Goal: Use online tool/utility: Utilize a website feature to perform a specific function

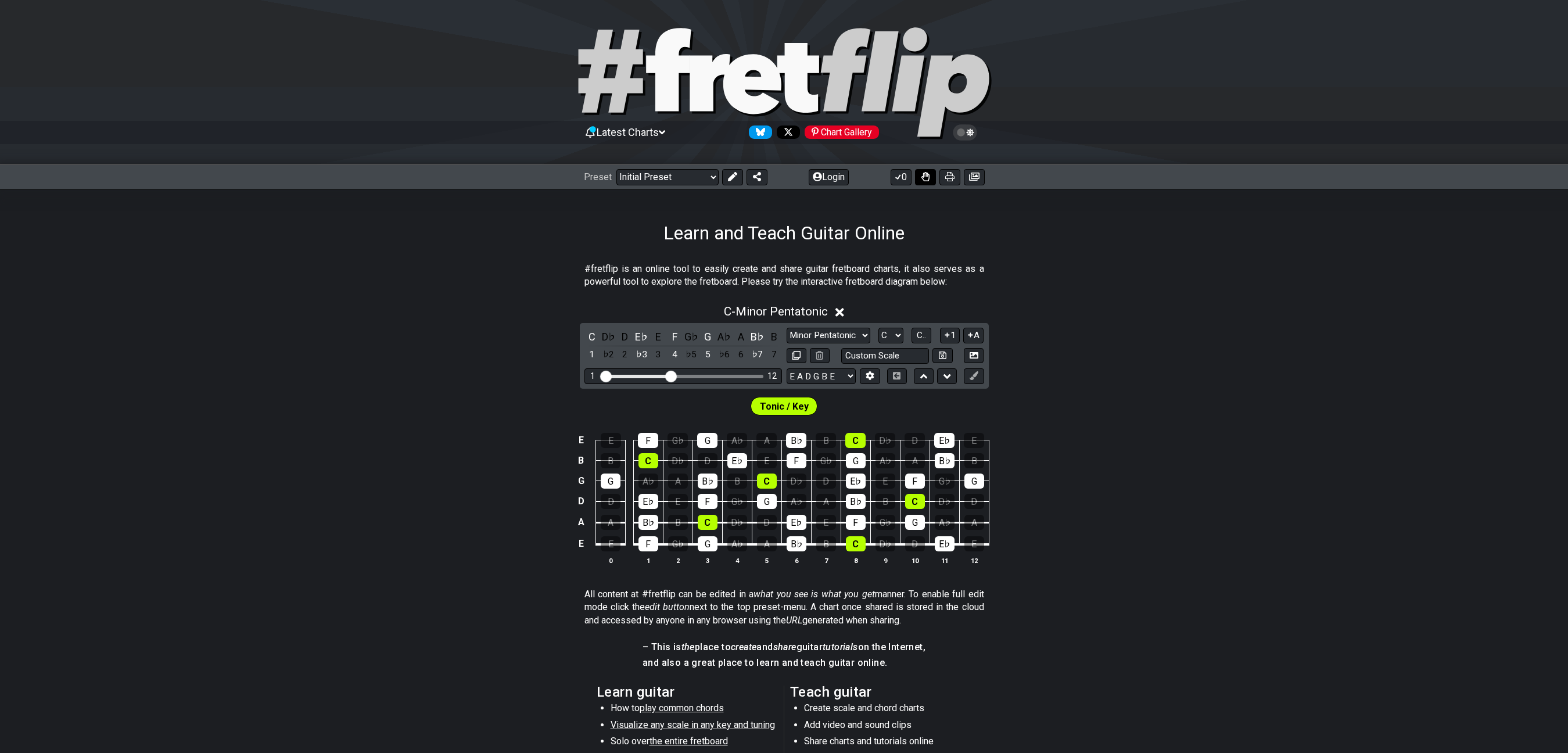
click at [919, 176] on button at bounding box center [925, 177] width 21 height 16
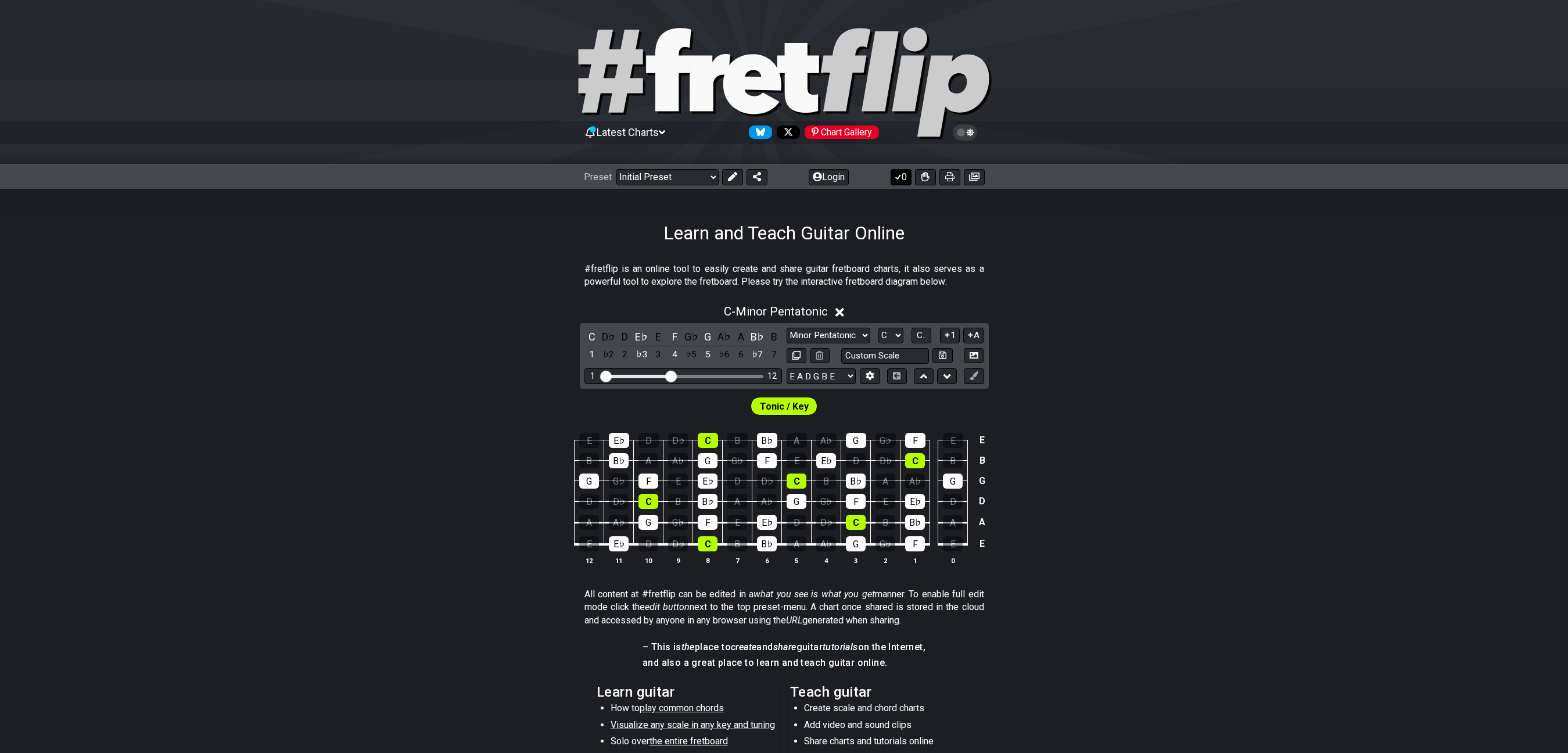
click at [906, 179] on button "0" at bounding box center [901, 177] width 21 height 16
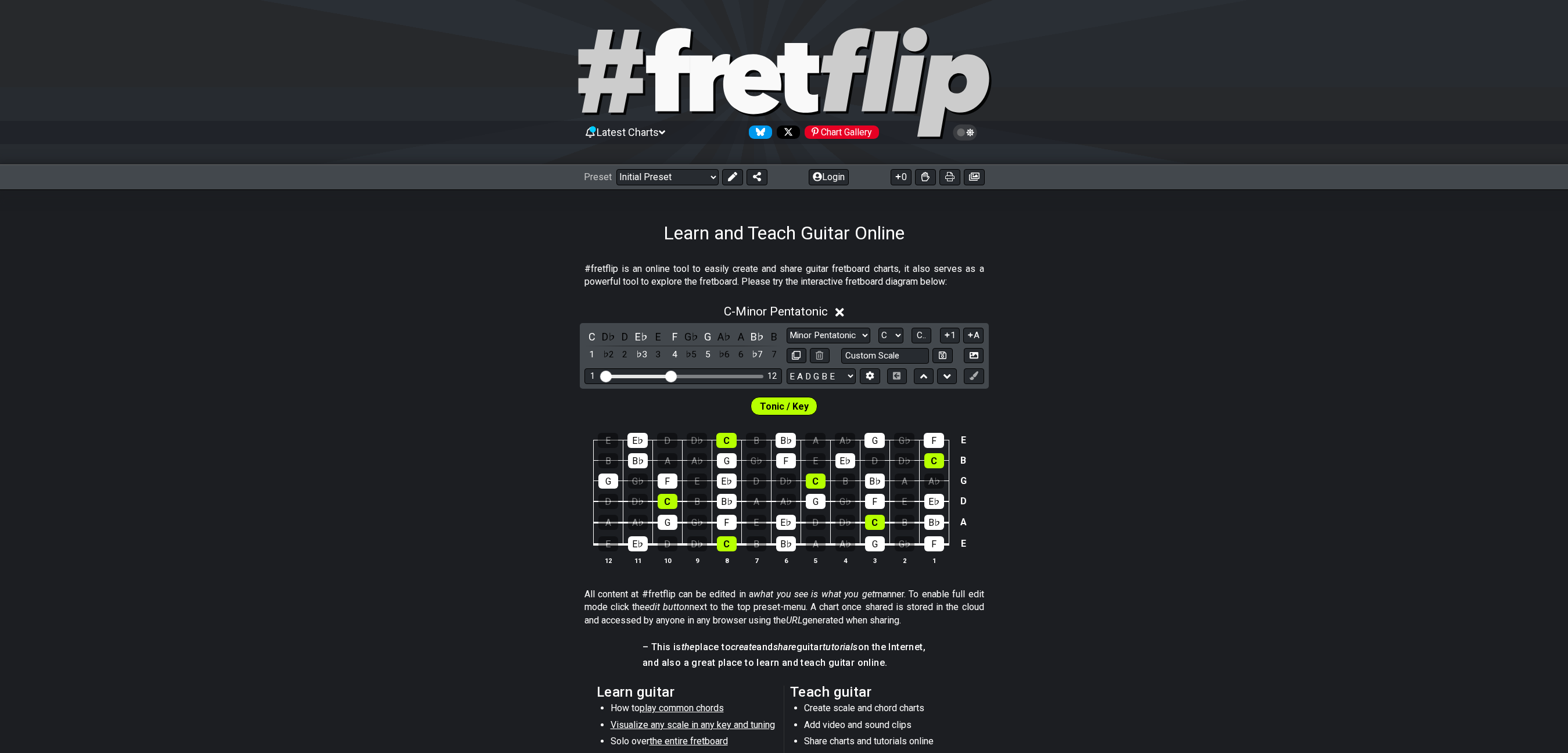
click at [1253, 441] on div "E E♭ D D♭ C B B♭ A A♭ G G♭ F E B B♭ A A♭ G G♭ F E E♭ D D♭ C B G G♭ F E E♭ D D♭ …" at bounding box center [784, 499] width 1568 height 163
click at [1108, 394] on div "Tonic / Key" at bounding box center [784, 403] width 1568 height 29
click at [1040, 319] on div "C - Minor Pentatonic C D♭ D E♭ E F G♭ G A♭ A B♭ B 1 ♭2 2 ♭3 3 4 ♭5 5 ♭6 6 ♭7 7 …" at bounding box center [784, 439] width 1568 height 284
click at [1134, 496] on div "Latest Charts Chart Gallery The Internet Guitar fretboard tool - view and edit …" at bounding box center [784, 517] width 1568 height 1035
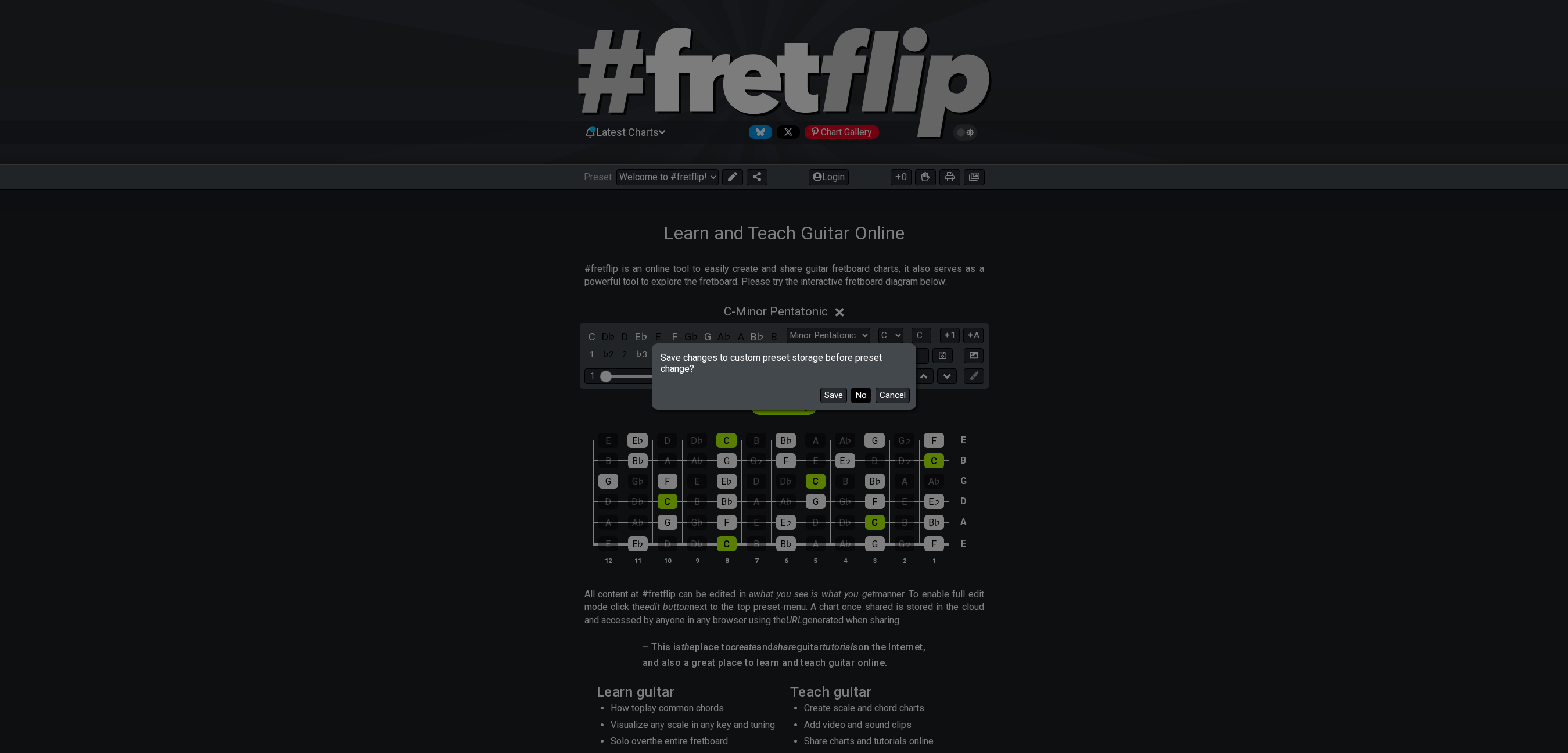
click at [859, 392] on button "No" at bounding box center [861, 395] width 19 height 16
select select "/template"
select select "A"
select select "Root"
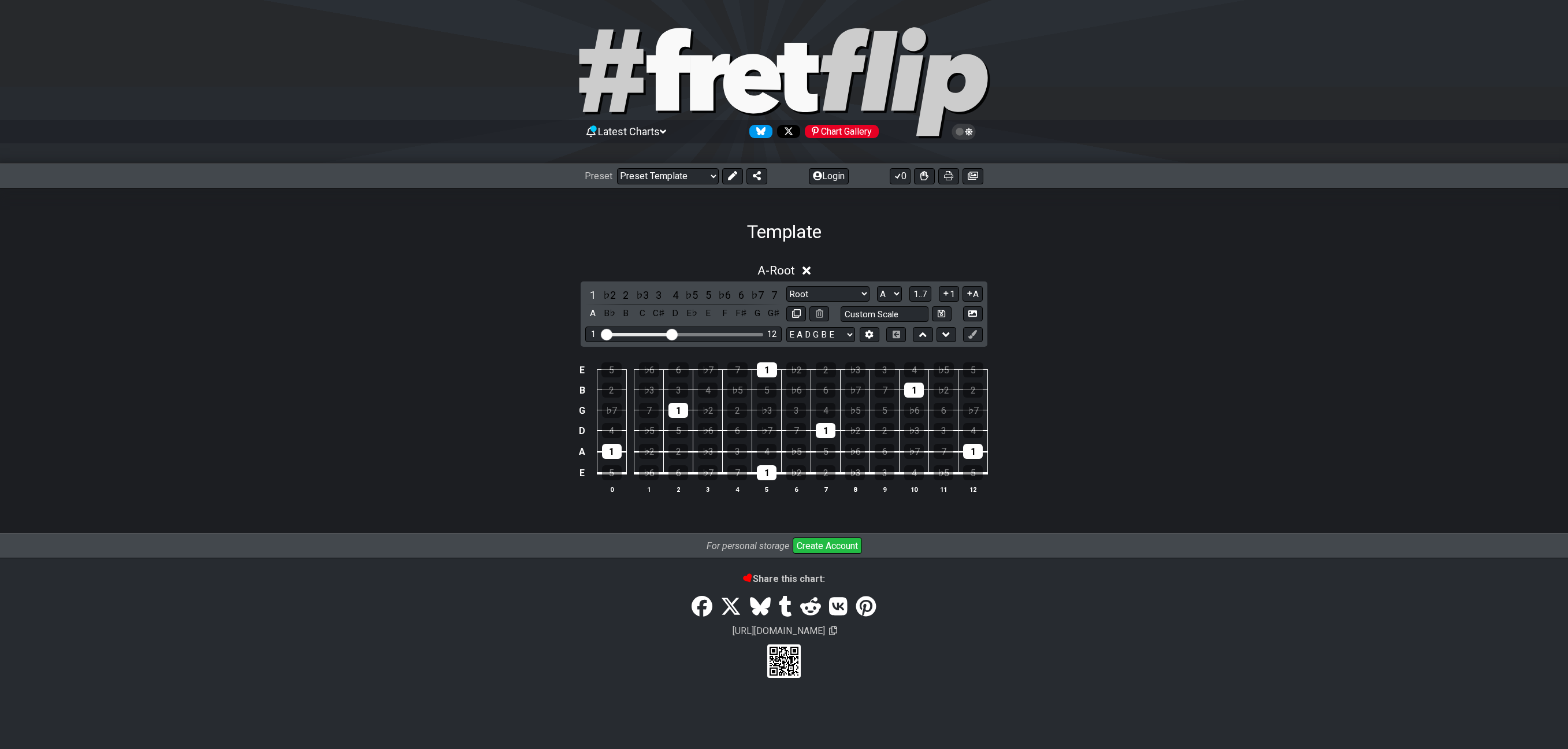
click at [1145, 437] on div "E 5 ♭6 6 ♭7 7 1 ♭2 2 ♭3 3 4 ♭5 5 B 2 ♭3 3 4 ♭5 5 ♭6 6 ♭7 7 1 ♭2 2 G ♭7 7 1 ♭2 2…" at bounding box center [784, 428] width 1568 height 162
click at [921, 174] on icon at bounding box center [924, 175] width 8 height 9
click at [893, 172] on icon at bounding box center [898, 175] width 12 height 9
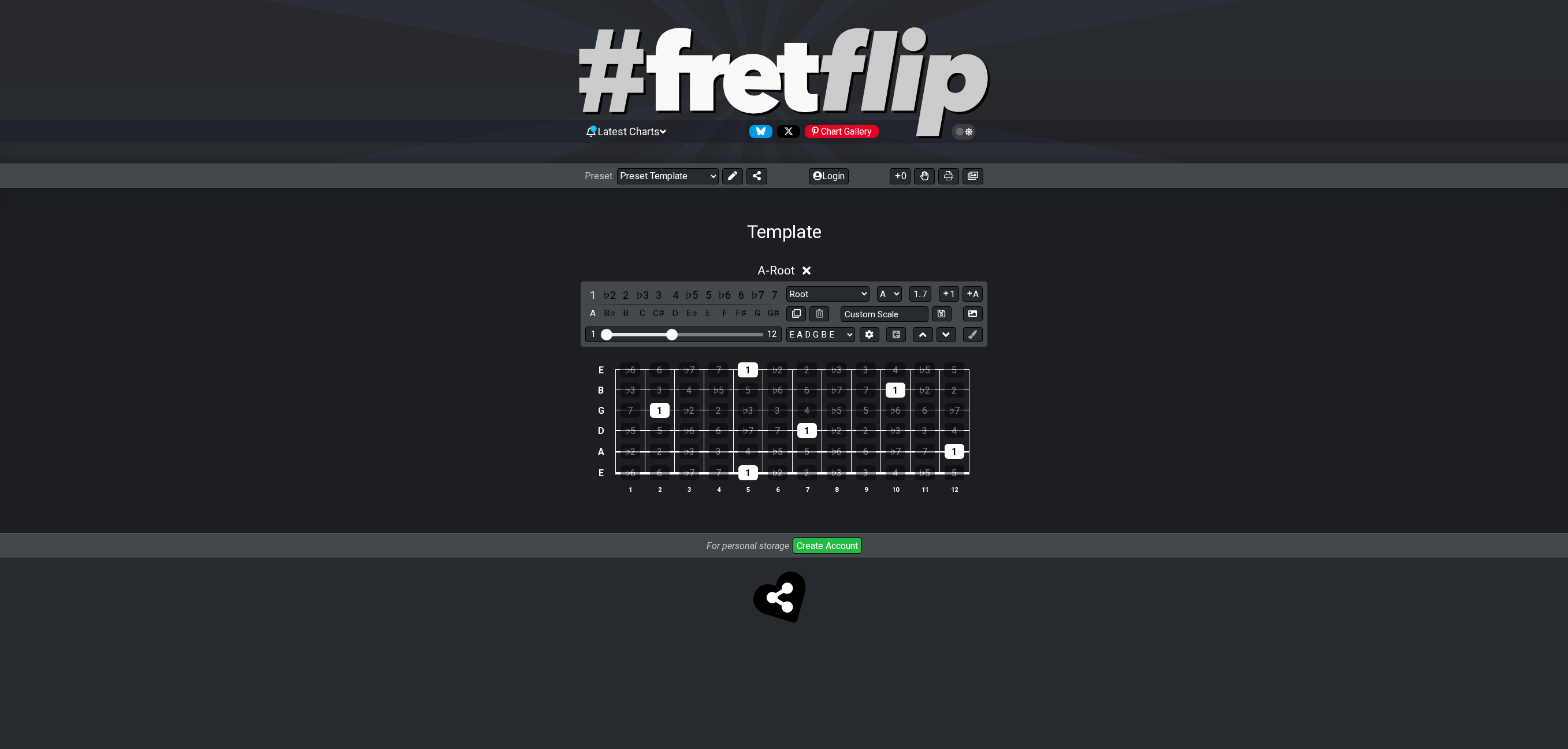
click at [1105, 285] on div "A - Root 1 ♭2 2 ♭3 3 4 ♭5 5 ♭6 6 ♭7 7 A B♭ B C C♯ D E♭ E F F♯ G G♯ Root Root Mi…" at bounding box center [784, 383] width 1568 height 253
click at [890, 376] on div "4" at bounding box center [895, 370] width 20 height 15
click at [895, 389] on div "1" at bounding box center [895, 390] width 19 height 15
click at [898, 368] on div "4" at bounding box center [895, 370] width 20 height 15
click at [959, 446] on div "1" at bounding box center [954, 451] width 19 height 15
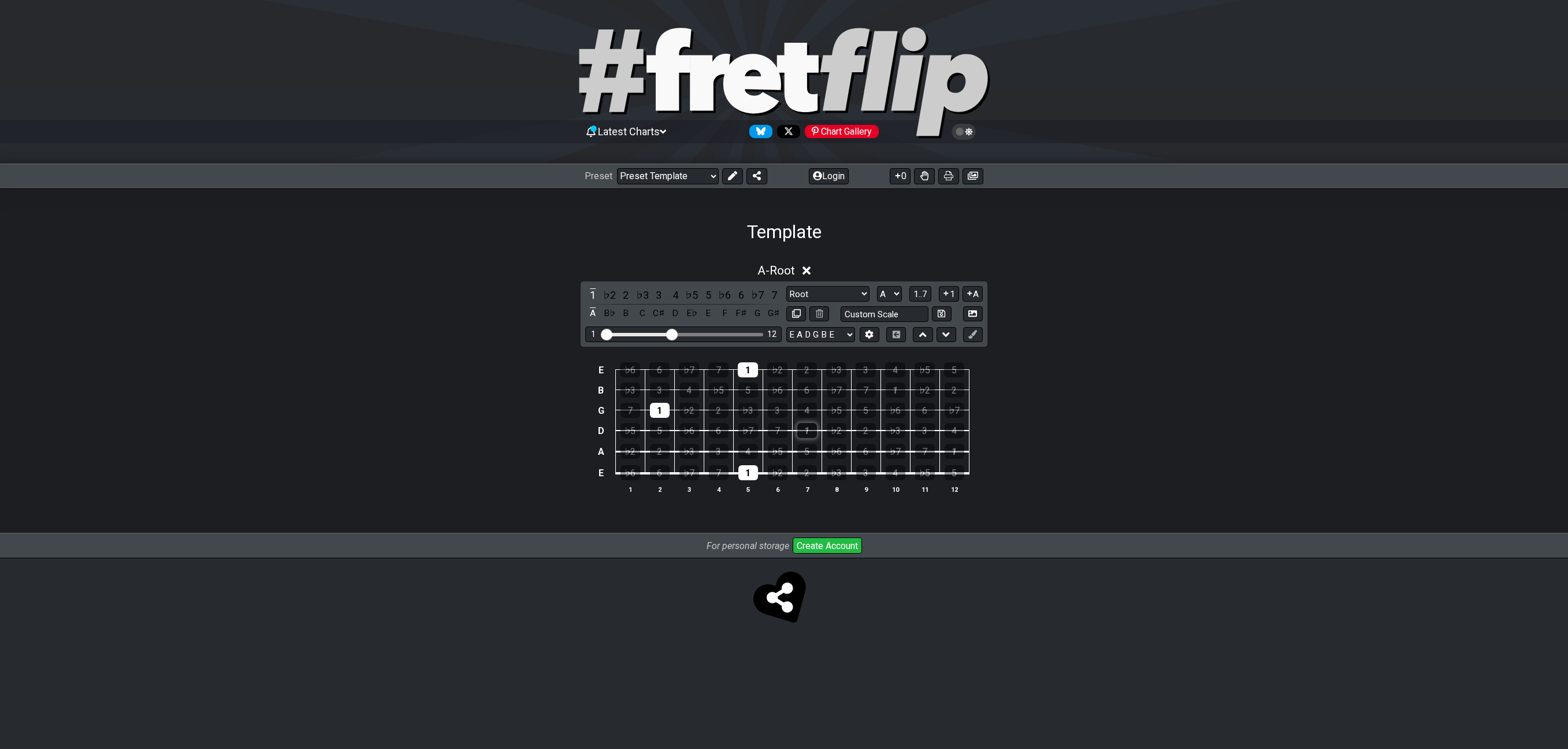
click at [800, 432] on div "1" at bounding box center [806, 431] width 19 height 15
click at [758, 472] on div "1" at bounding box center [748, 472] width 19 height 15
click at [756, 373] on div "1" at bounding box center [748, 370] width 20 height 15
click at [655, 412] on div "1" at bounding box center [659, 410] width 19 height 15
click at [926, 177] on icon at bounding box center [924, 175] width 8 height 9
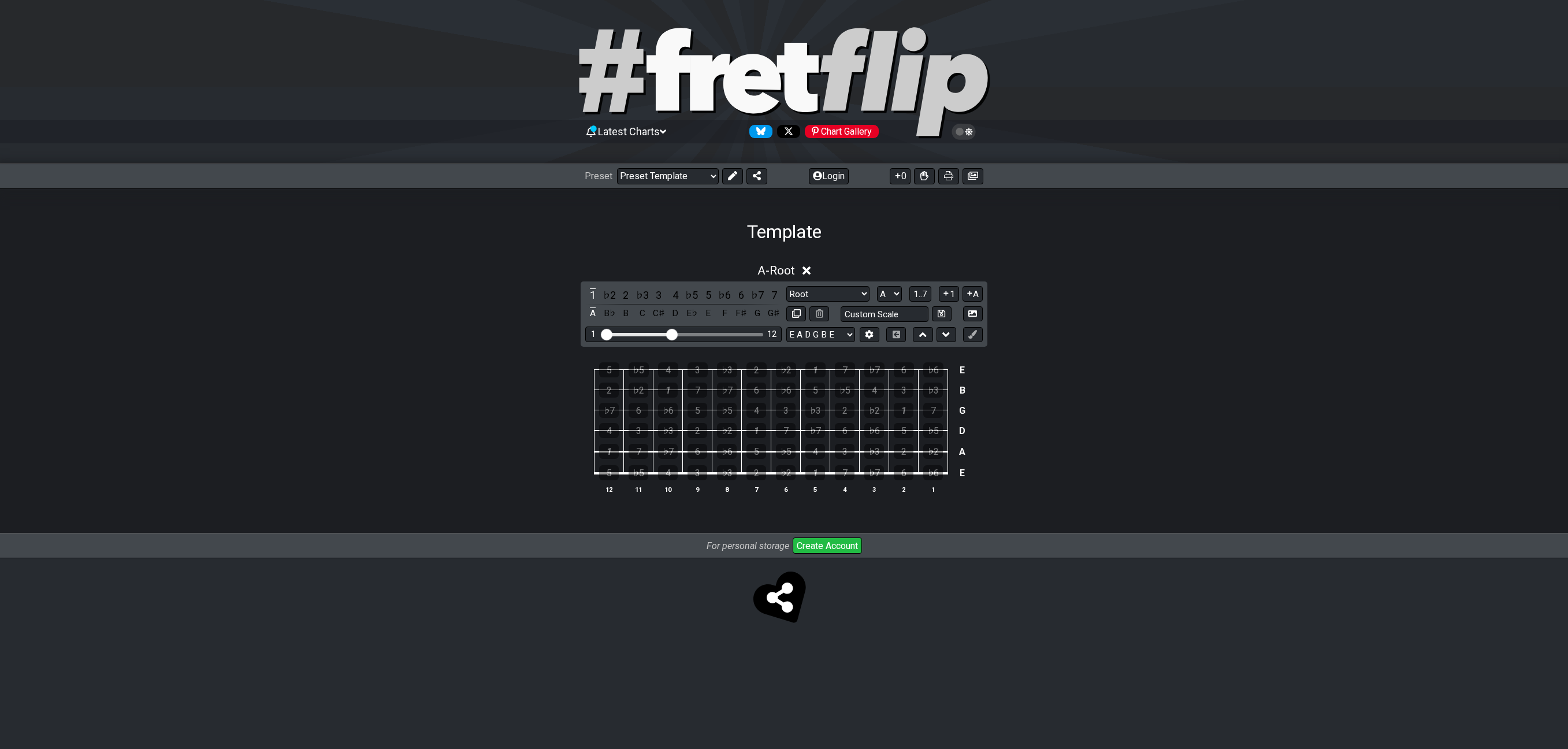
click at [1184, 413] on div "5 ♭5 4 3 ♭3 2 ♭2 1 7 ♭7 6 ♭6 E 2 ♭2 1 7 ♭7 6 ♭6 5 ♭5 4 3 ♭3 B ♭7 6 ♭6 5 ♭5 4 3 …" at bounding box center [784, 428] width 1568 height 162
click at [1117, 390] on div "5 ♭5 4 3 ♭3 2 ♭2 1 7 ♭7 6 ♭6 E 2 ♭2 1 7 ♭7 6 ♭6 5 ♭5 4 3 ♭3 B ♭7 6 ♭6 5 ♭5 4 3 …" at bounding box center [784, 428] width 1568 height 162
click at [1012, 281] on div "A - Root 1 ♭2 2 ♭3 3 4 ♭5 5 ♭6 6 ♭7 7 A B♭ B C C♯ D E♭ E F F♯ G G♯ Root Root Mi…" at bounding box center [784, 383] width 1568 height 253
click at [1087, 479] on div "5 ♭5 4 3 ♭3 2 ♭2 1 7 ♭7 6 ♭6 E 2 ♭2 1 7 ♭7 6 ♭6 5 ♭5 4 3 ♭3 B ♭7 6 ♭6 5 ♭5 4 3 …" at bounding box center [784, 428] width 1568 height 162
click at [845, 444] on div "3" at bounding box center [844, 451] width 19 height 15
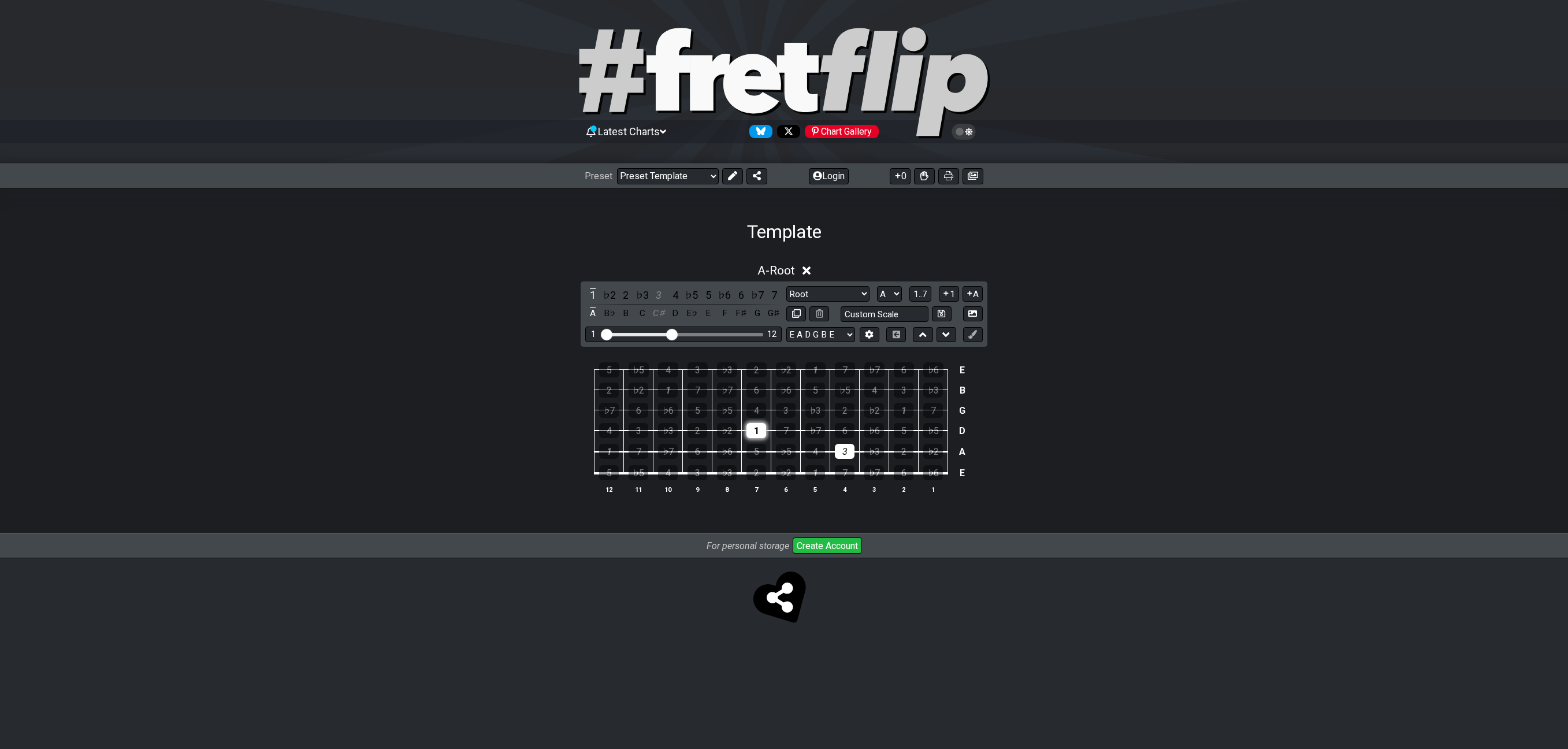
click at [757, 433] on div "1" at bounding box center [756, 431] width 19 height 15
click at [813, 392] on div "5" at bounding box center [815, 390] width 19 height 15
click at [894, 301] on div "Root Root Minor Pentatonic Major Pentatonic Minor Blues Major Blues Major / [PE…" at bounding box center [884, 303] width 197 height 36
click at [883, 284] on div "1 ♭2 2 ♭3 3 4 ♭5 5 ♭6 6 ♭7 7 B C C♯ D D♯ E F F♯ G G♯ A A♯ Root Root Minor Penta…" at bounding box center [784, 314] width 407 height 66
select select "E"
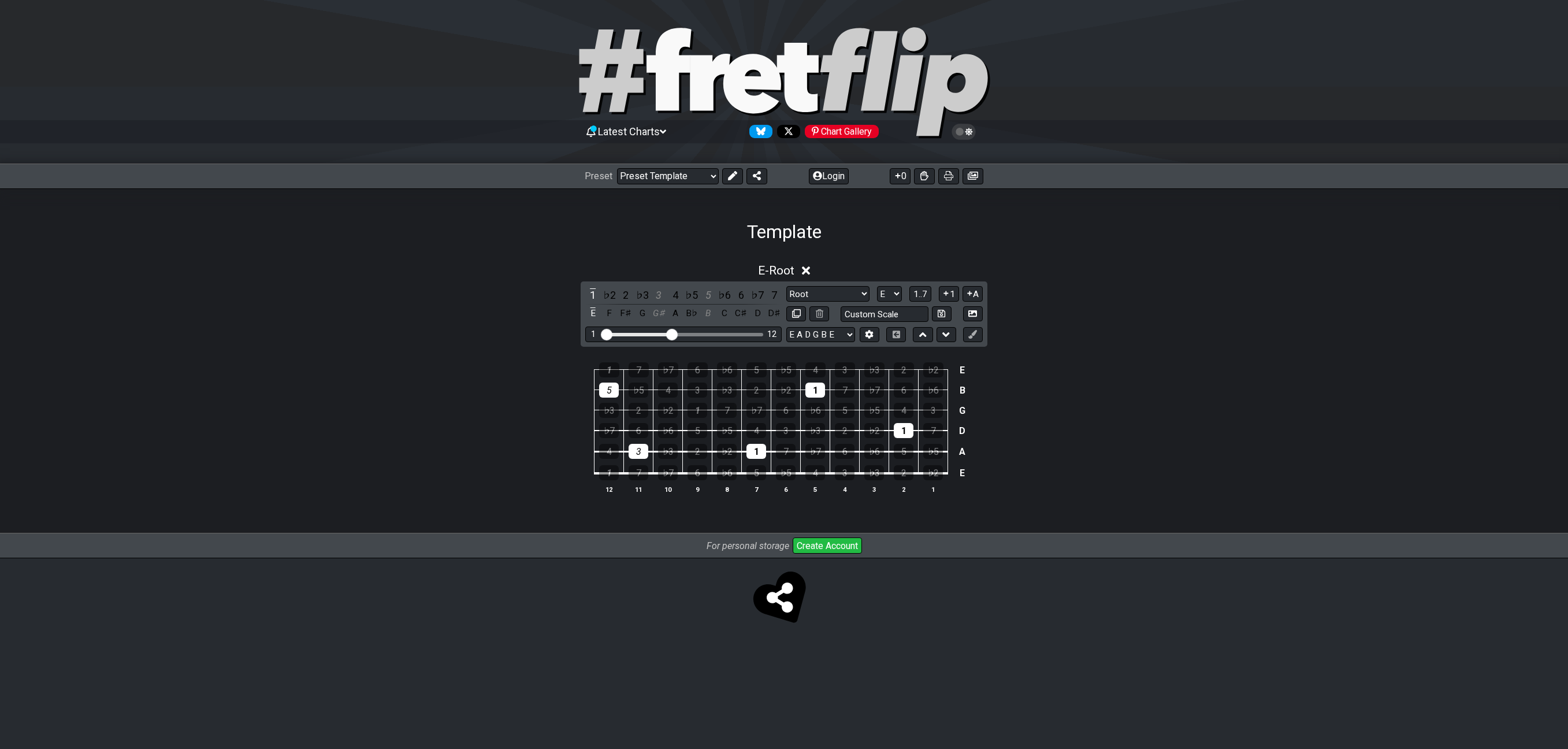
click at [1094, 382] on div "1 7 ♭7 6 ♭6 5 ♭5 4 3 ♭3 2 ♭2 E 5 ♭5 4 3 ♭3 2 ♭2 1 7 ♭7 6 ♭6 B ♭3 2 ♭2 1 7 ♭7 6 …" at bounding box center [784, 428] width 1568 height 162
click at [916, 434] on td "5" at bounding box center [903, 441] width 29 height 21
click at [909, 436] on div "1" at bounding box center [903, 431] width 19 height 15
click at [820, 388] on div "1" at bounding box center [815, 390] width 19 height 15
click at [762, 449] on div "1" at bounding box center [756, 451] width 19 height 15
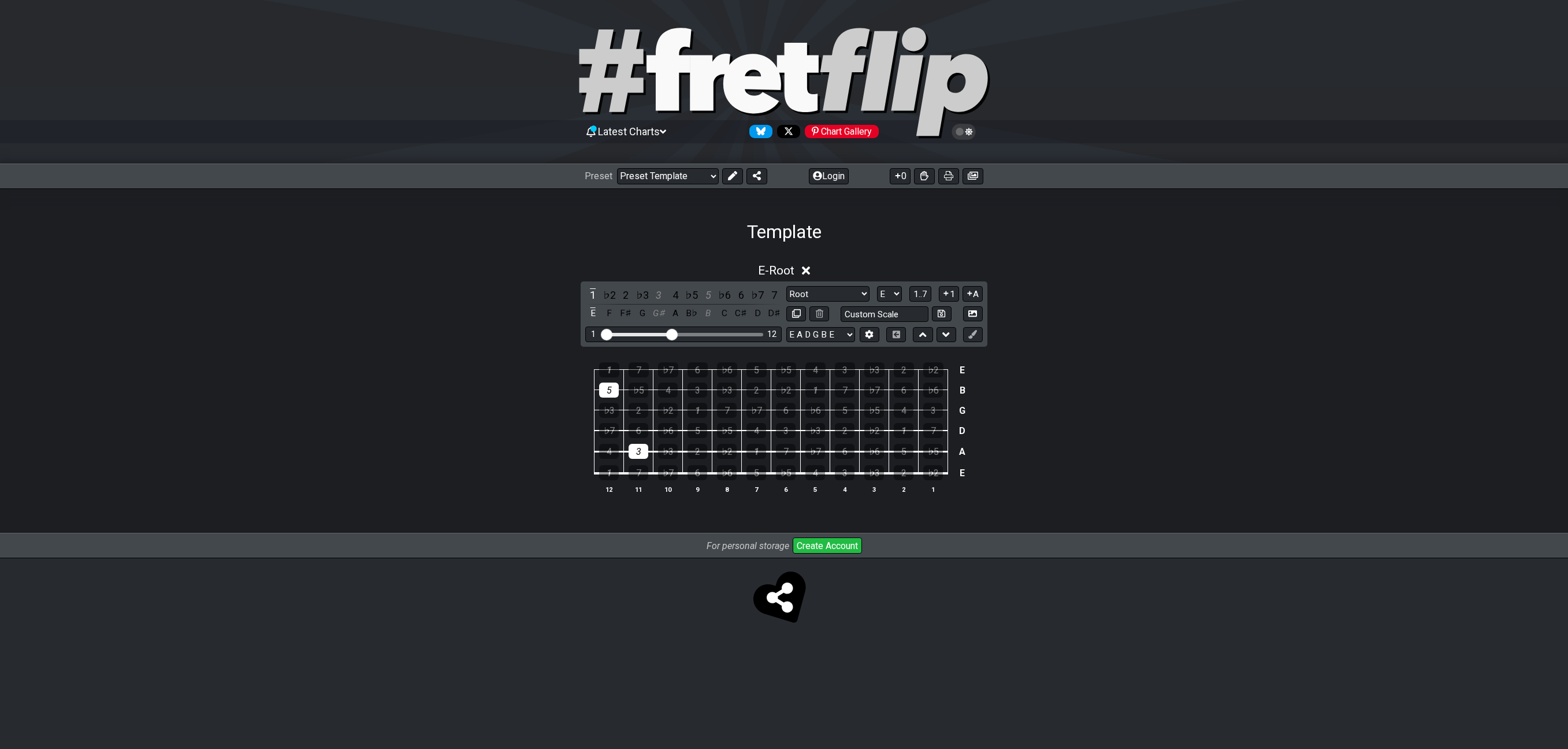
click at [619, 449] on td "4" at bounding box center [609, 441] width 29 height 21
drag, startPoint x: 650, startPoint y: 456, endPoint x: 640, endPoint y: 452, distance: 10.8
click at [650, 456] on td "7" at bounding box center [639, 463] width 29 height 22
click at [643, 449] on div "3" at bounding box center [638, 451] width 19 height 15
click at [612, 387] on div "5" at bounding box center [609, 390] width 19 height 15
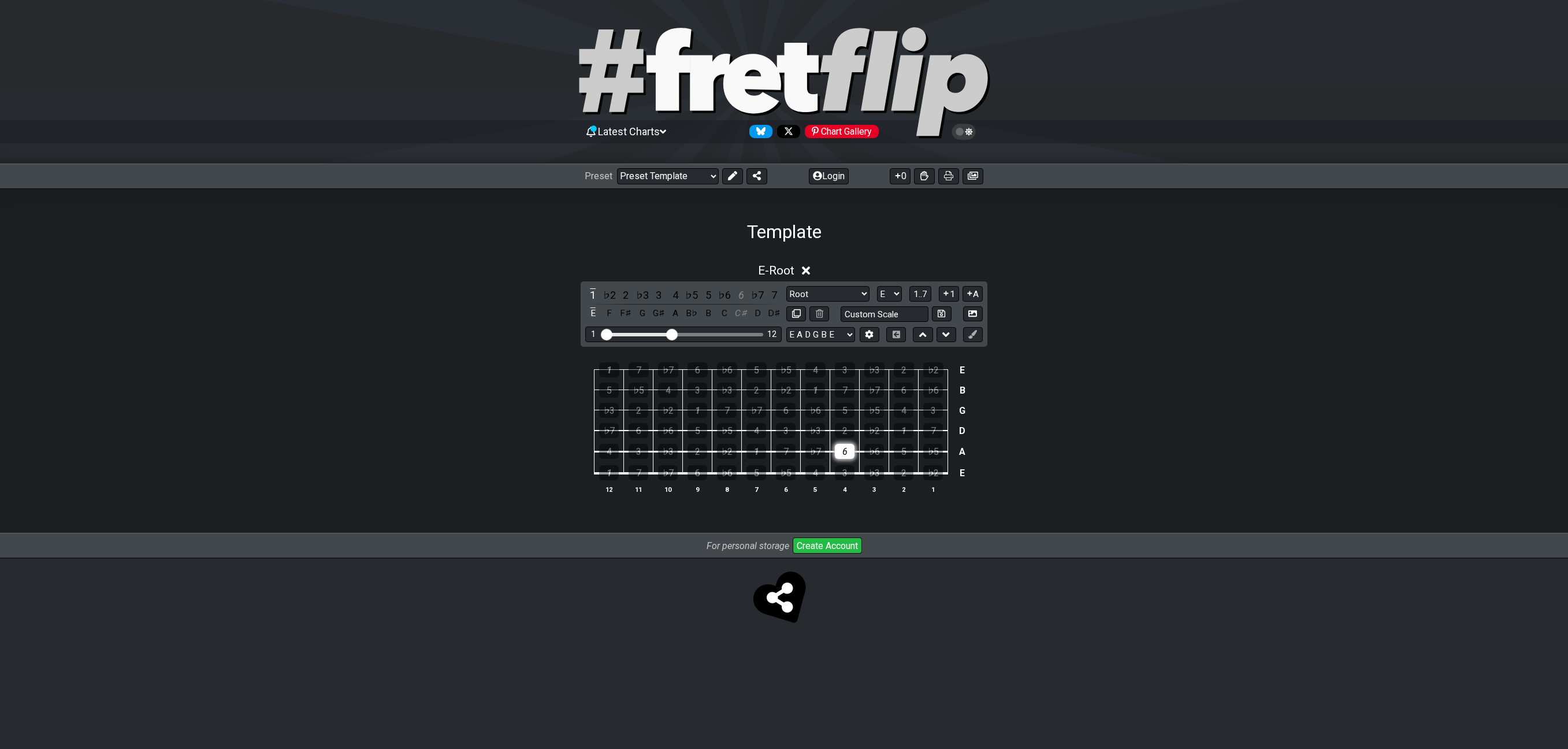
click at [848, 445] on div "6" at bounding box center [844, 451] width 19 height 15
click at [750, 430] on div "4" at bounding box center [756, 431] width 19 height 15
click at [810, 386] on div "1" at bounding box center [815, 390] width 19 height 15
click at [1242, 392] on div "1 7 ♭7 6 ♭6 5 ♭5 4 3 ♭3 2 ♭2 E 5 ♭5 4 3 ♭3 2 ♭2 1 7 ♭7 6 ♭6 B ♭3 2 ♭2 1 7 ♭7 6 …" at bounding box center [784, 428] width 1568 height 162
click at [904, 448] on div "5" at bounding box center [903, 451] width 19 height 15
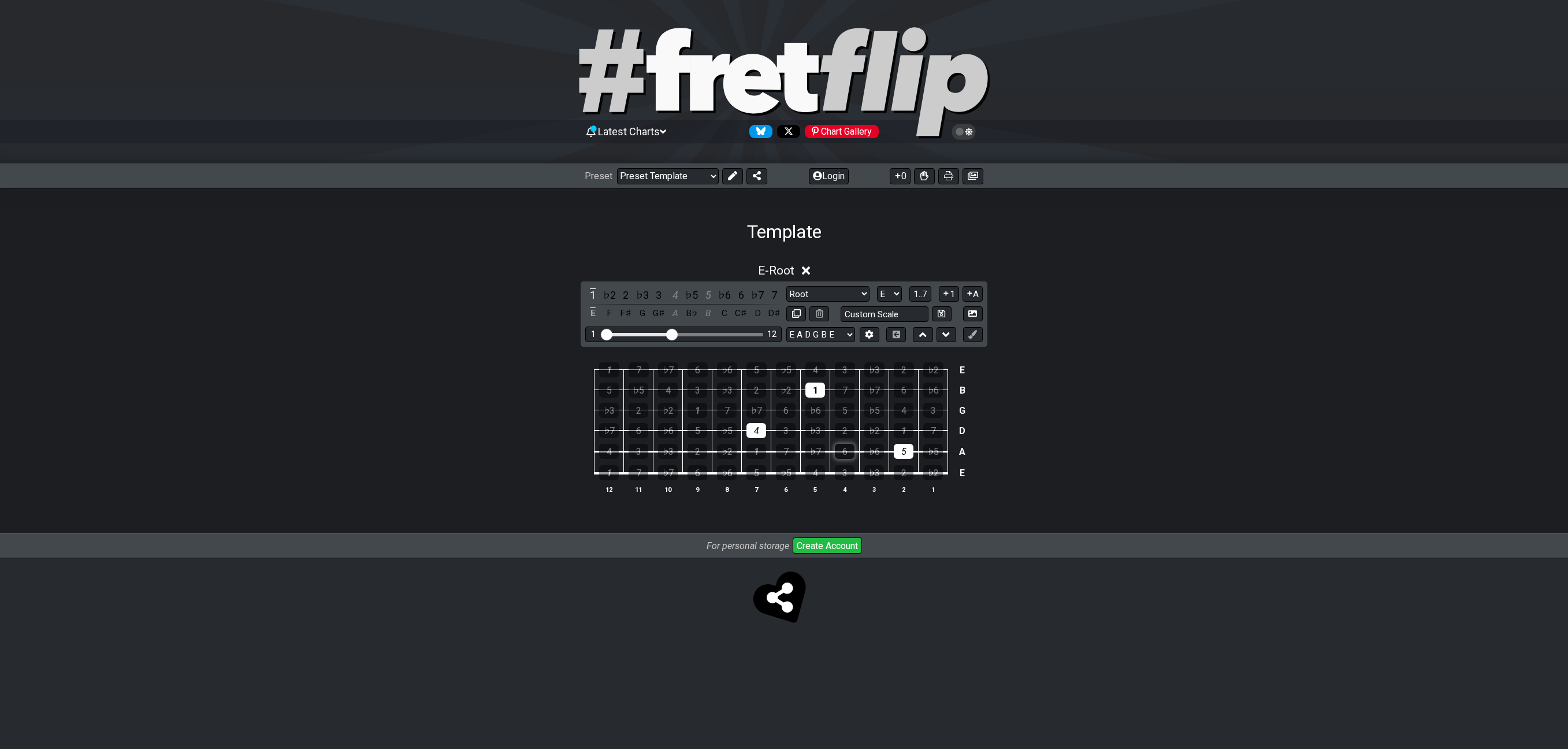
click at [846, 451] on div "6" at bounding box center [844, 451] width 19 height 15
click at [750, 433] on div "4" at bounding box center [756, 431] width 19 height 15
click at [779, 428] on div "3" at bounding box center [785, 431] width 19 height 15
click at [814, 389] on div "1" at bounding box center [815, 390] width 19 height 15
click at [847, 388] on div "7" at bounding box center [844, 390] width 19 height 15
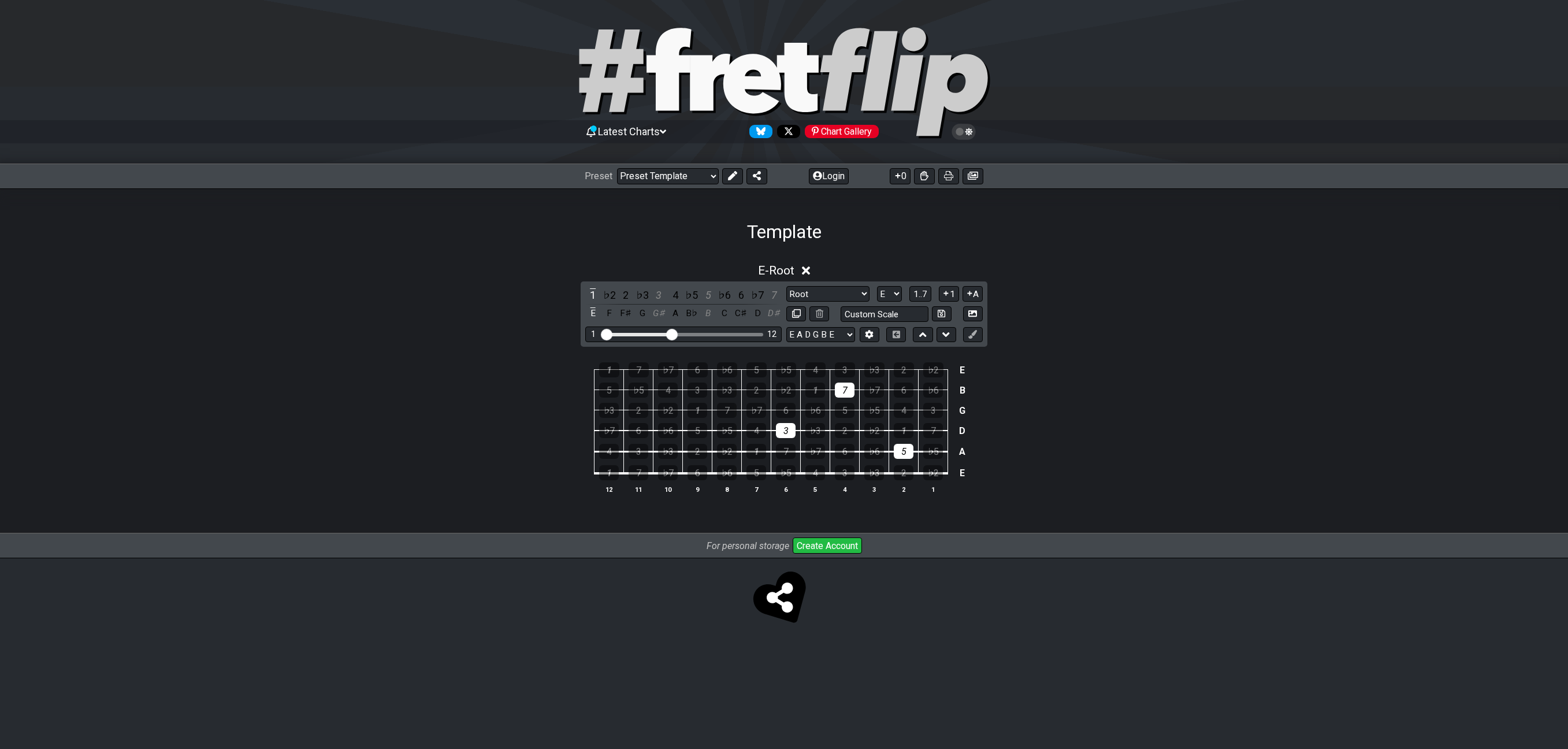
click at [1147, 382] on div "1 7 ♭7 6 ♭6 5 ♭5 4 3 ♭3 2 ♭2 E 5 ♭5 4 3 ♭3 2 ♭2 1 7 ♭7 6 ♭6 B ♭3 2 ♭2 1 7 ♭7 6 …" at bounding box center [784, 428] width 1568 height 162
click at [1126, 324] on div "E - Root 1 ♭2 2 ♭3 3 4 ♭5 5 ♭6 6 ♭7 7 E F F♯ G G♯ A B♭ B C C♯ D D♯ Root Root Mi…" at bounding box center [784, 383] width 1568 height 253
select select "E B E G# B E"
click at [1220, 519] on div "E - Root 1 ♭2 2 ♭3 3 4 ♭5 5 ♭6 6 ♭7 7 E F F♯ G G♯ A B♭ B C C♯ D D♯ Root Root Mi…" at bounding box center [784, 388] width 1568 height 291
click at [811, 389] on div "1" at bounding box center [813, 390] width 19 height 15
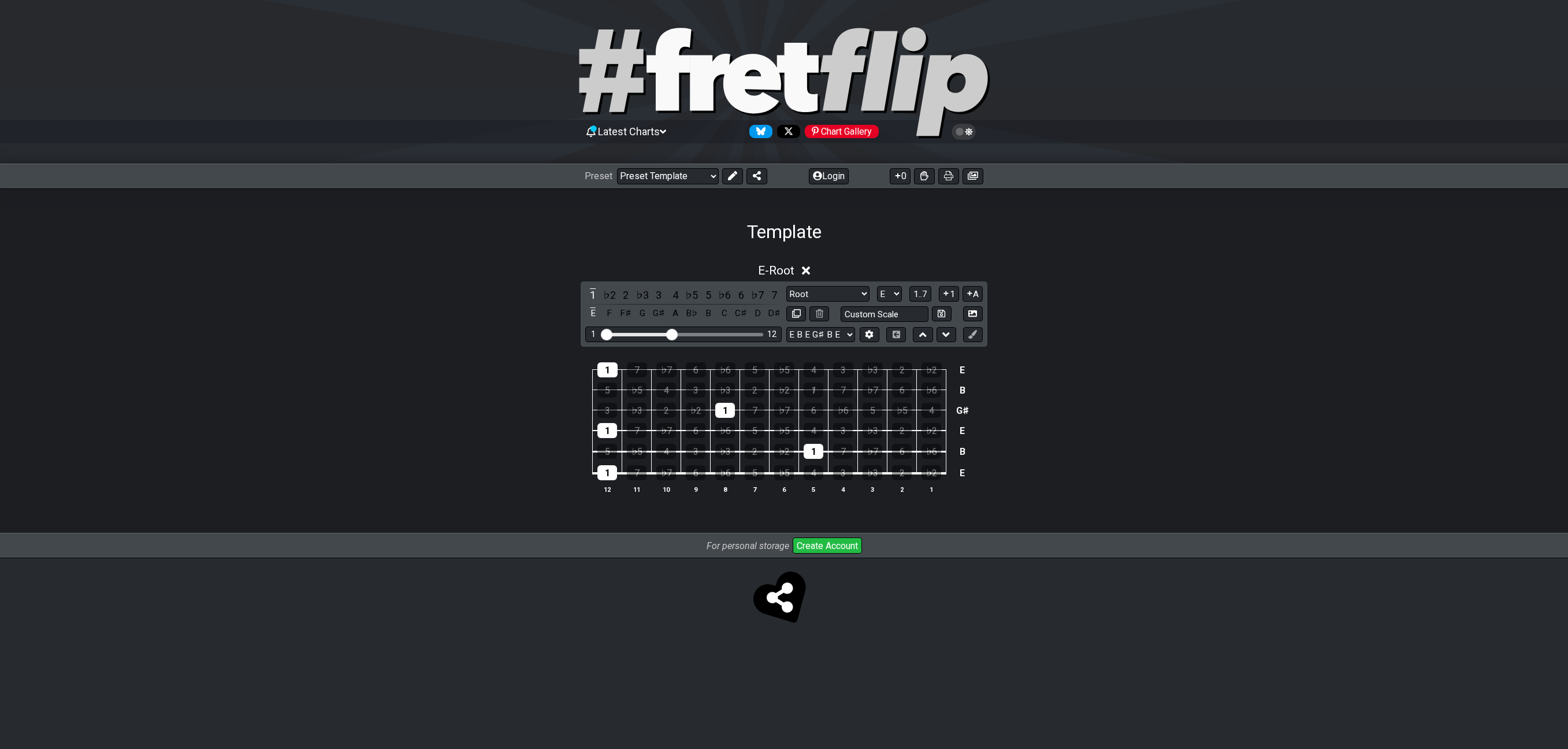
click at [741, 406] on td "7" at bounding box center [755, 400] width 29 height 20
click at [690, 416] on div "♭2" at bounding box center [695, 410] width 19 height 15
click at [729, 413] on div "1" at bounding box center [725, 410] width 19 height 15
click at [685, 416] on td "6" at bounding box center [695, 420] width 29 height 21
click at [684, 413] on td "6" at bounding box center [695, 420] width 29 height 21
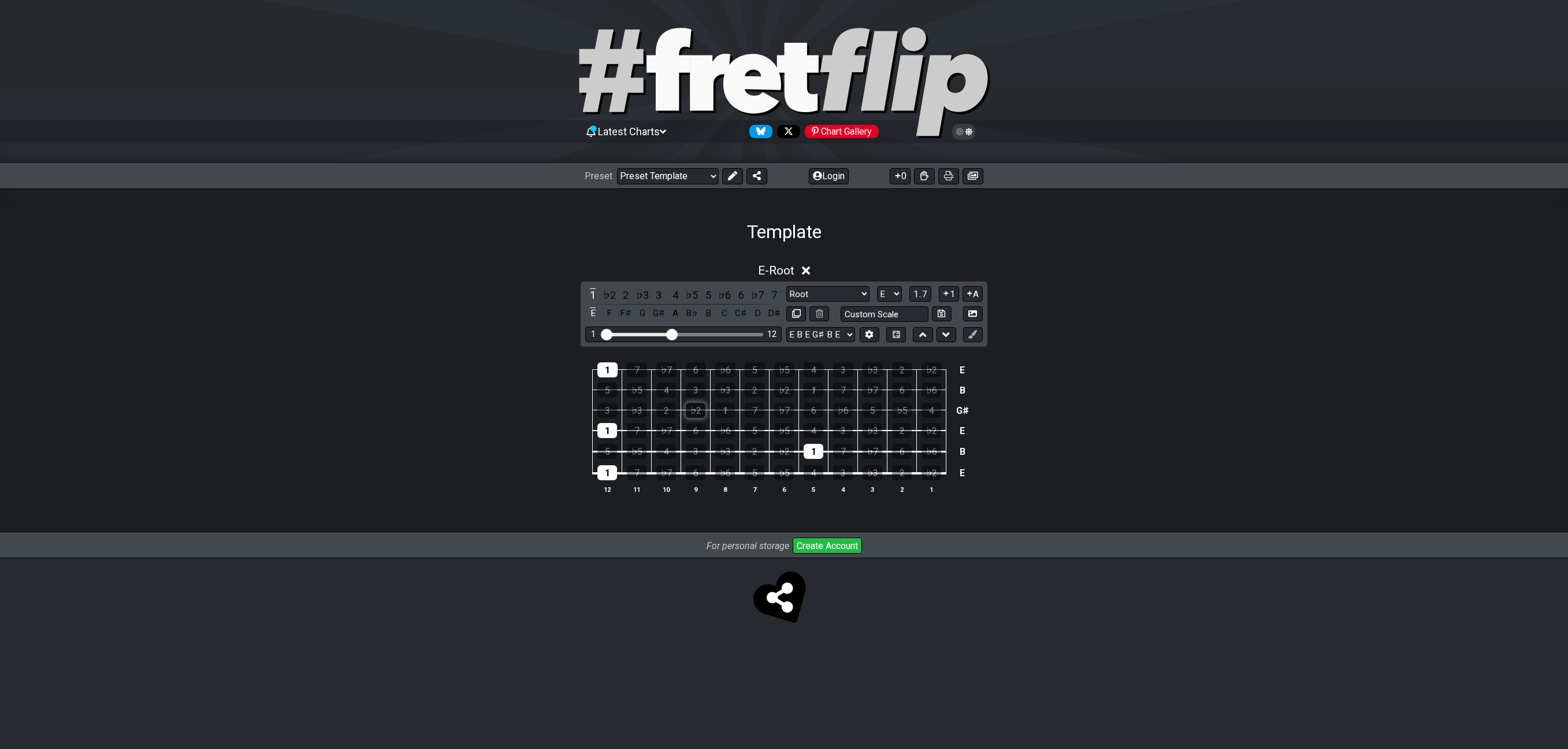
click at [695, 409] on div "♭2" at bounding box center [695, 410] width 19 height 15
click at [607, 473] on div "1" at bounding box center [607, 472] width 19 height 15
click at [598, 431] on div "1" at bounding box center [607, 431] width 19 height 15
click at [811, 456] on div "1" at bounding box center [813, 451] width 19 height 15
click at [599, 373] on div "1" at bounding box center [607, 370] width 20 height 15
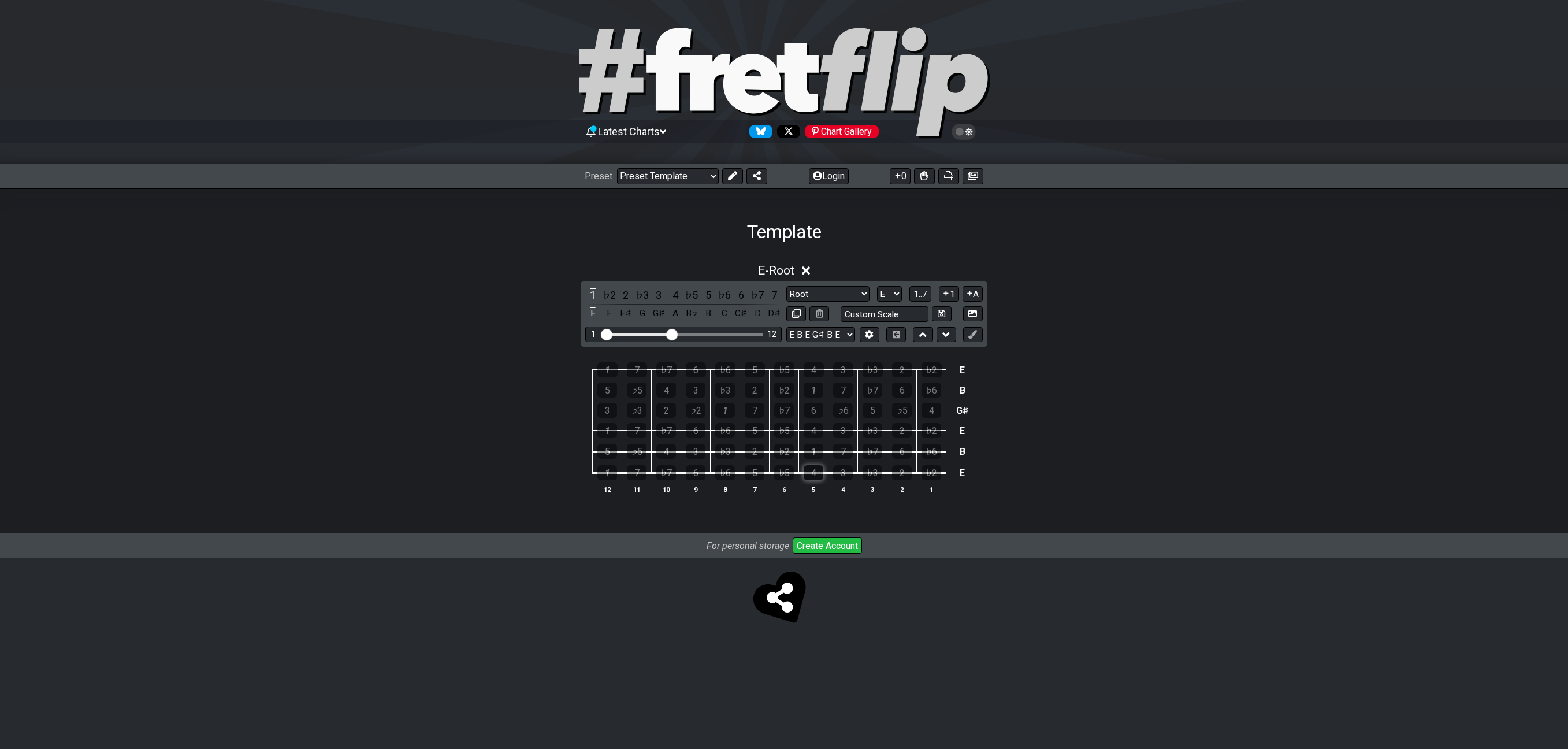
click at [810, 472] on div "4" at bounding box center [813, 472] width 19 height 15
click at [815, 413] on div "6" at bounding box center [813, 410] width 19 height 15
click at [809, 468] on div "4" at bounding box center [813, 472] width 19 height 15
click at [814, 416] on div "6" at bounding box center [813, 410] width 19 height 15
click at [894, 453] on div "6" at bounding box center [901, 451] width 19 height 15
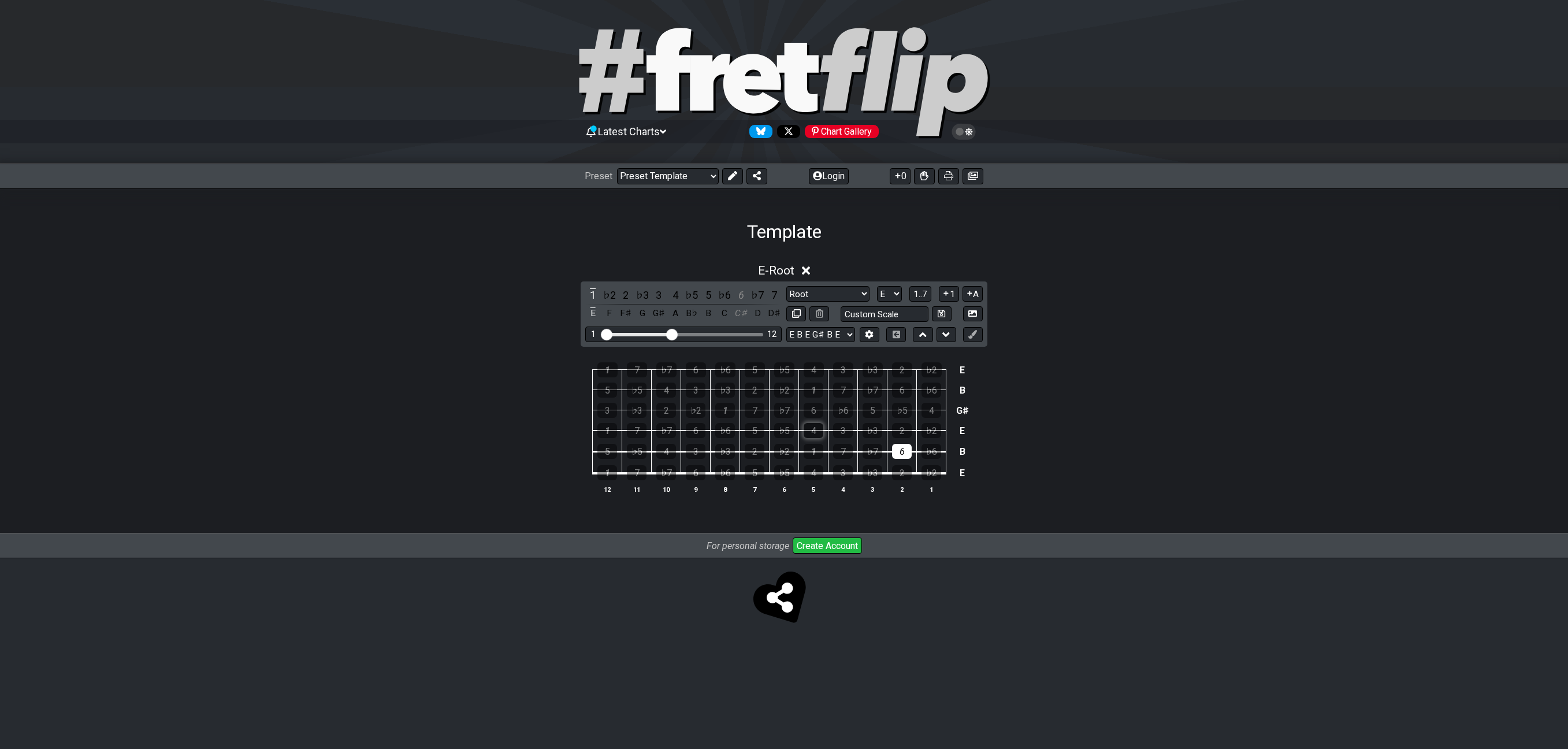
click at [811, 430] on div "4" at bounding box center [813, 431] width 19 height 15
click at [819, 389] on div "1" at bounding box center [813, 390] width 19 height 15
click at [909, 453] on div "6" at bounding box center [901, 451] width 19 height 15
click at [818, 430] on div "4" at bounding box center [813, 431] width 19 height 15
click at [818, 390] on div "1" at bounding box center [813, 390] width 19 height 15
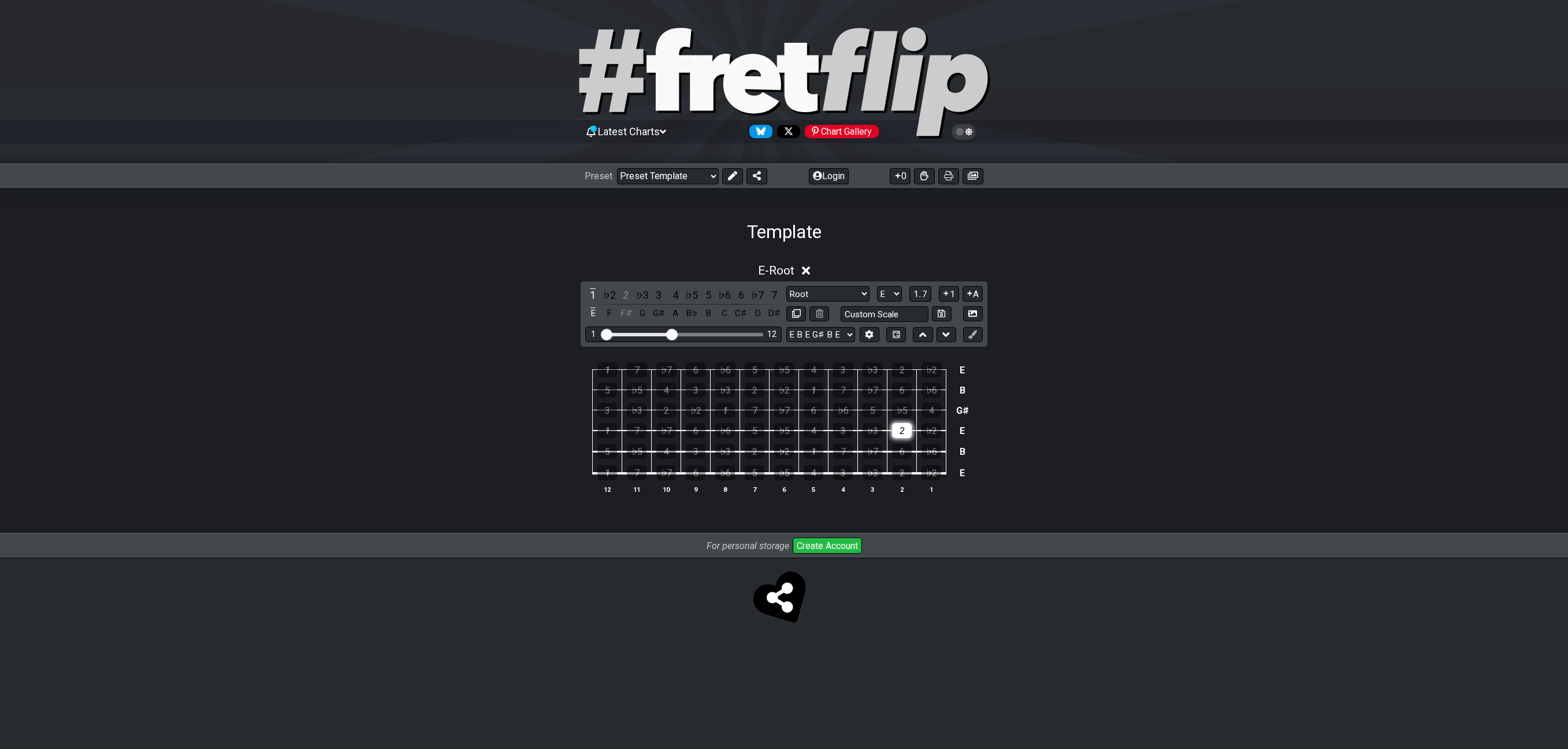
click at [900, 434] on div "2" at bounding box center [901, 431] width 19 height 15
click at [842, 393] on div "7" at bounding box center [843, 390] width 19 height 15
click at [973, 647] on html "Latest Charts Chart Gallery The Internet Guitar fretboard tool - view and edit …" at bounding box center [784, 323] width 1568 height 647
click at [903, 428] on div "2" at bounding box center [901, 431] width 19 height 15
click at [850, 393] on div "7" at bounding box center [843, 390] width 19 height 15
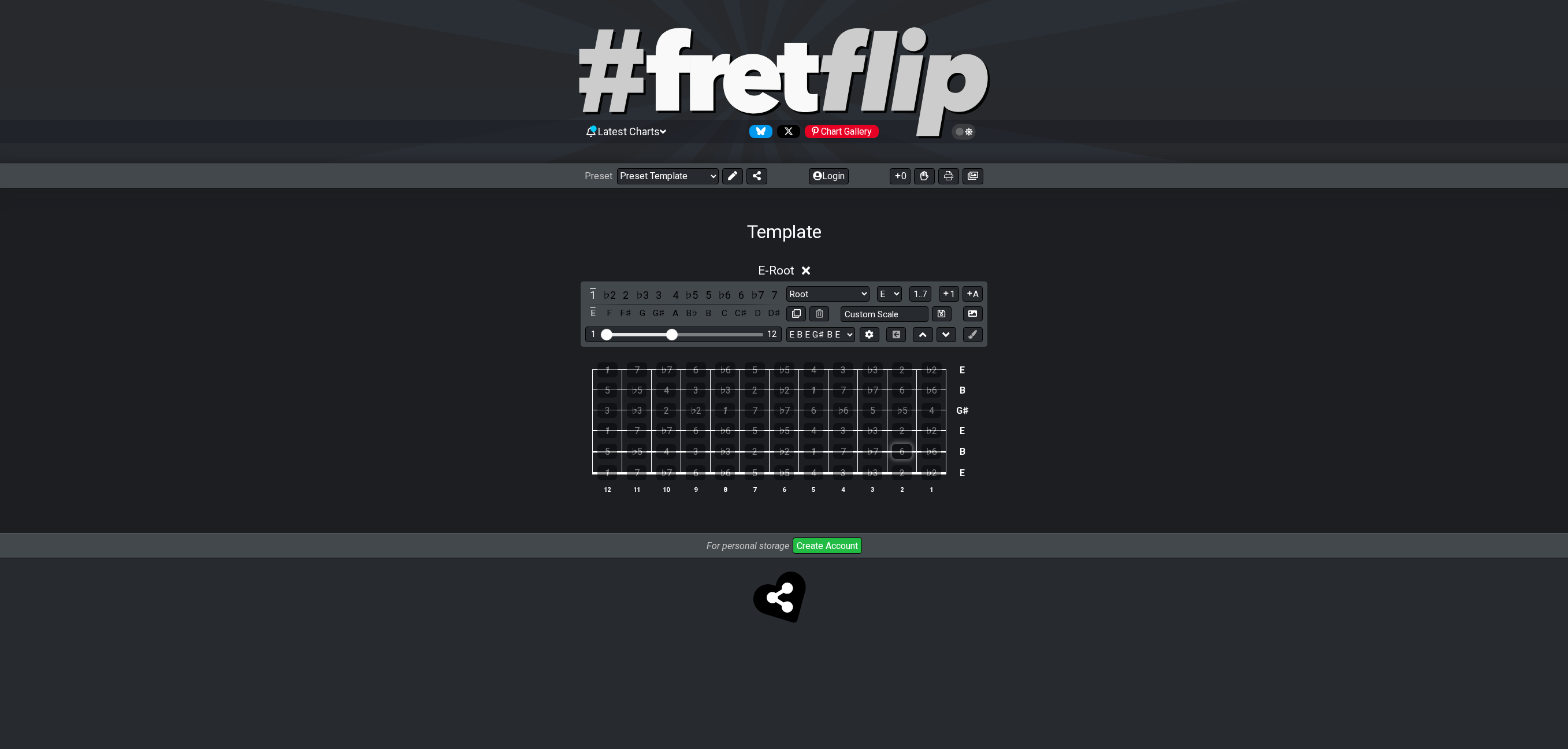
click at [896, 451] on div "6" at bounding box center [901, 451] width 19 height 15
click at [817, 431] on div "4" at bounding box center [813, 431] width 19 height 15
click at [804, 389] on div "1" at bounding box center [813, 390] width 19 height 15
click at [901, 451] on div "6" at bounding box center [901, 451] width 19 height 15
click at [817, 440] on td "1" at bounding box center [813, 441] width 29 height 21
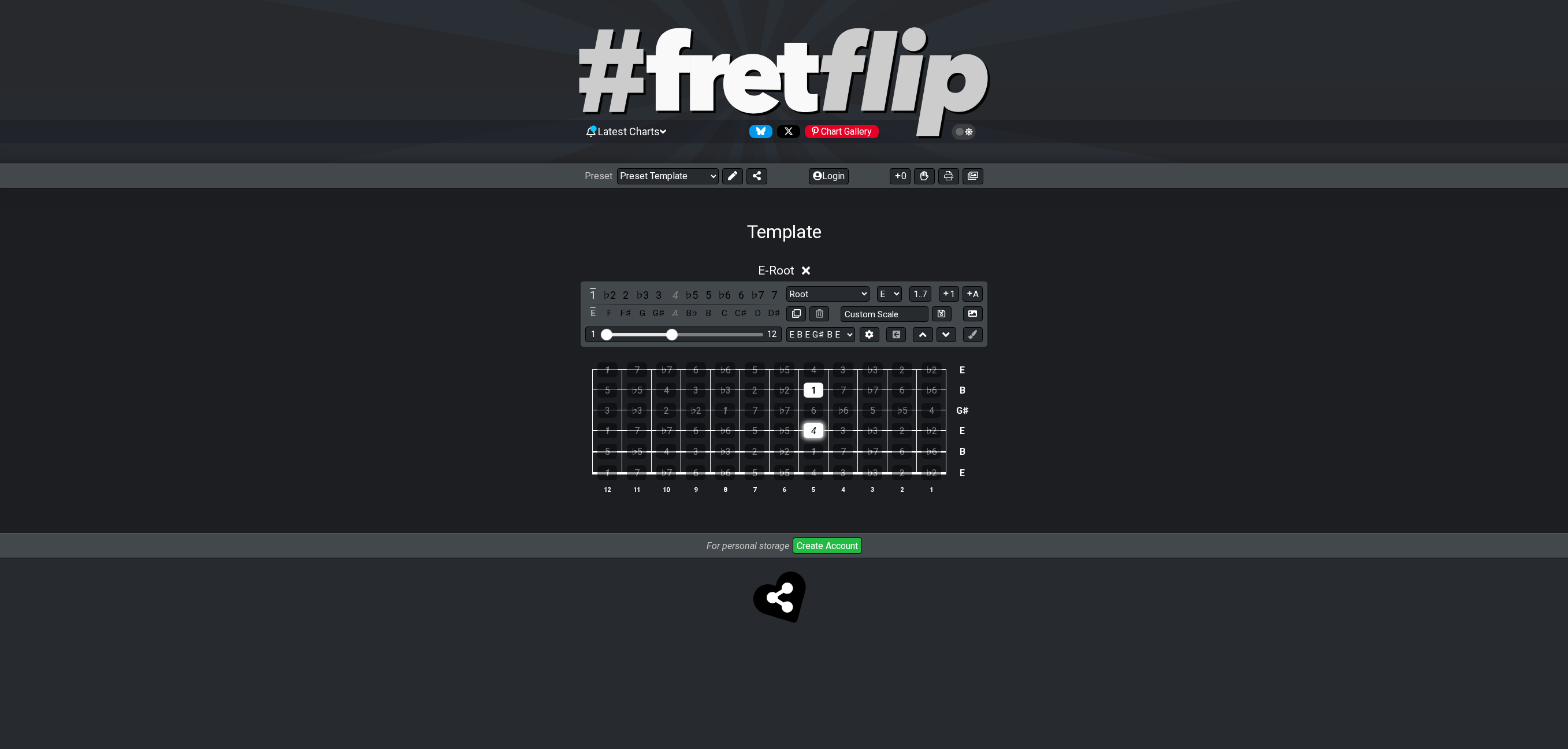
click at [815, 429] on div "4" at bounding box center [813, 431] width 19 height 15
click at [815, 389] on div "1" at bounding box center [813, 390] width 19 height 15
click at [702, 472] on div "6" at bounding box center [695, 472] width 19 height 15
click at [670, 451] on div "4" at bounding box center [665, 451] width 19 height 15
click at [594, 431] on td "5" at bounding box center [607, 441] width 29 height 21
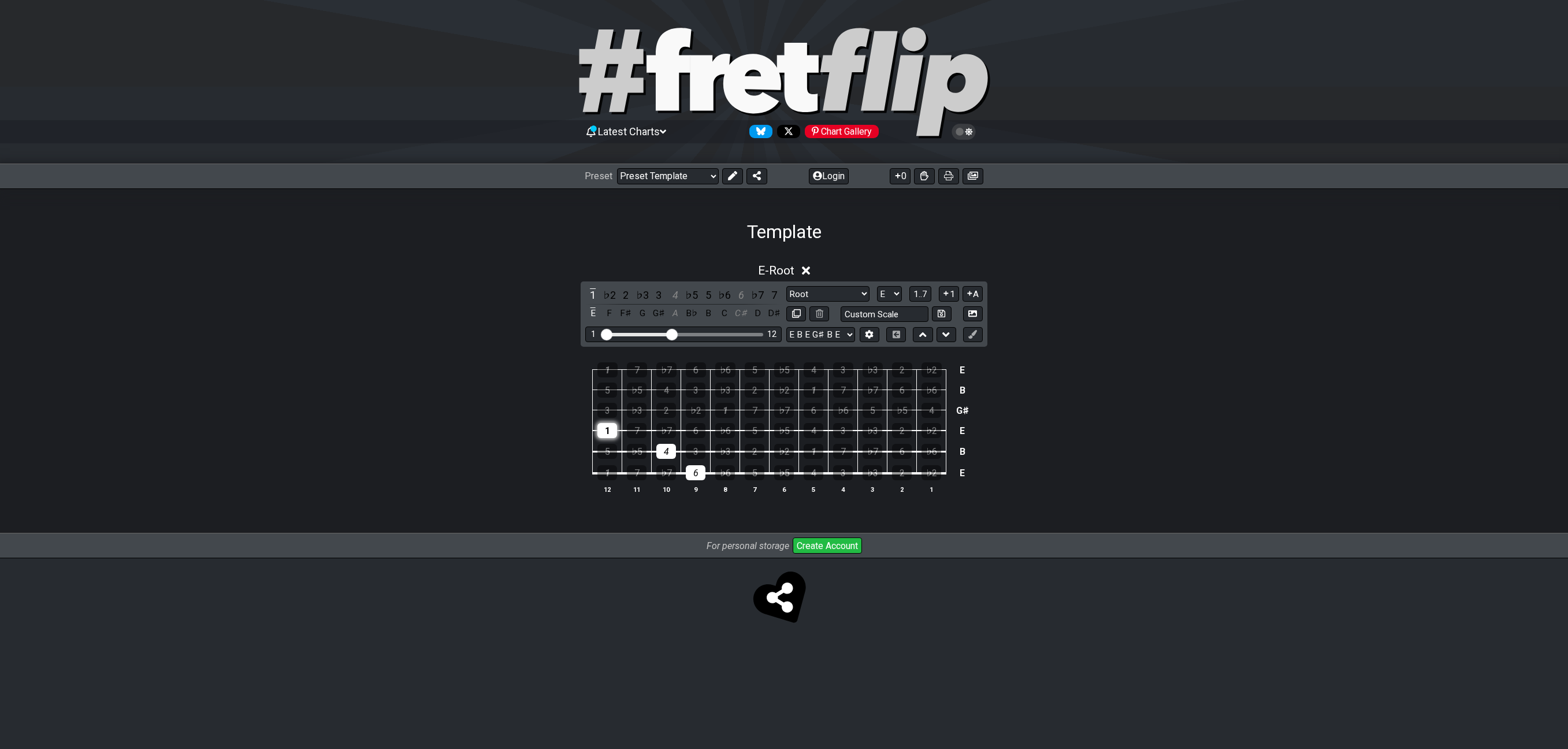
click at [603, 427] on div "1" at bounding box center [607, 431] width 19 height 15
click at [698, 468] on div "6" at bounding box center [695, 472] width 19 height 15
click at [657, 454] on div "4" at bounding box center [665, 451] width 19 height 15
click at [596, 436] on td "5" at bounding box center [607, 441] width 29 height 21
click at [586, 419] on div "1 7 ♭7 6 ♭6 5 ♭5 4 3 ♭3 2 ♭2 E 5 ♭5 4 3 ♭3 2 ♭2 1 7 ♭7 6 ♭6 B 3 ♭3 2 ♭2 1 7 ♭7 …" at bounding box center [784, 428] width 1568 height 162
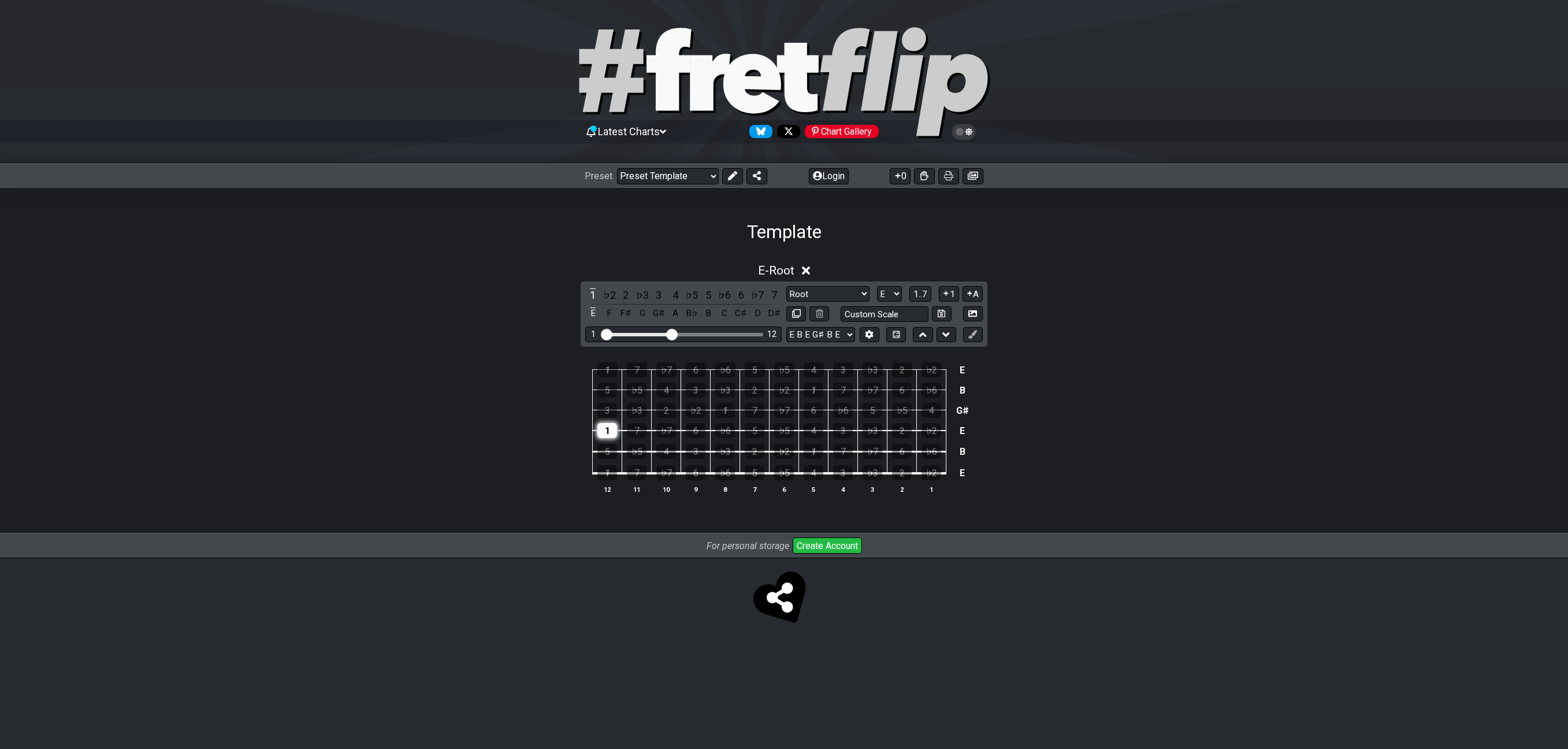
click at [610, 426] on div "1" at bounding box center [607, 431] width 19 height 15
click at [806, 450] on div "1" at bounding box center [813, 451] width 19 height 15
click at [815, 413] on div "6" at bounding box center [813, 410] width 19 height 15
click at [812, 368] on div "4" at bounding box center [813, 370] width 20 height 15
